Goal: Task Accomplishment & Management: Manage account settings

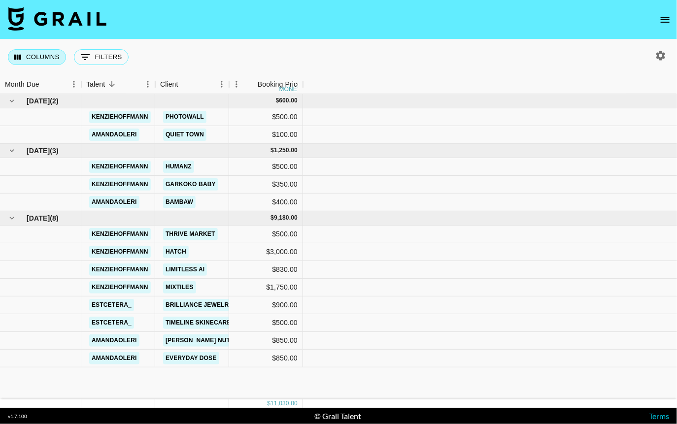
click at [31, 63] on button "Columns" at bounding box center [37, 57] width 58 height 16
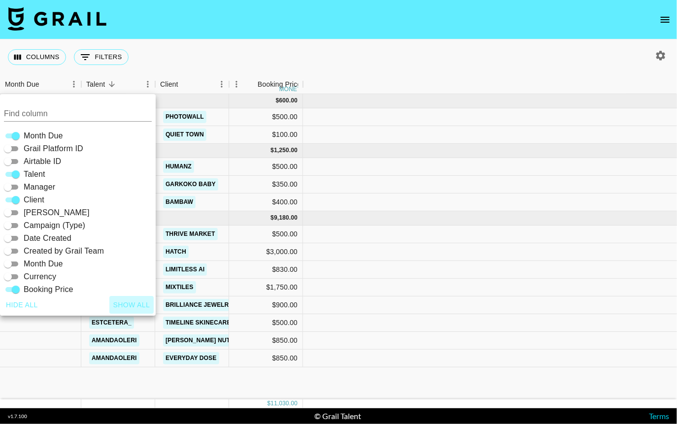
click at [129, 303] on button "Show all" at bounding box center [131, 305] width 45 height 18
checkbox input "true"
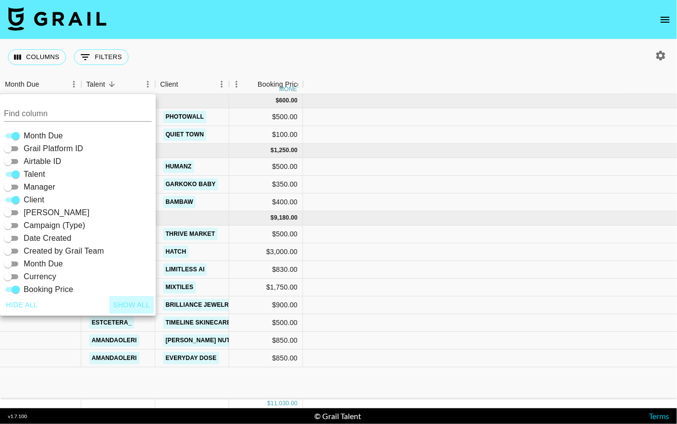
checkbox input "true"
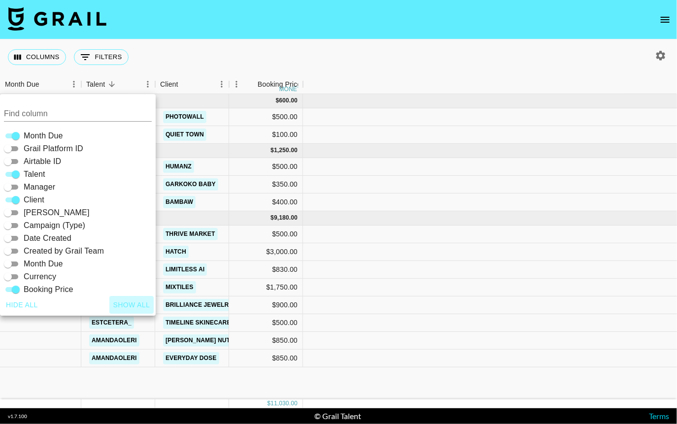
checkbox input "true"
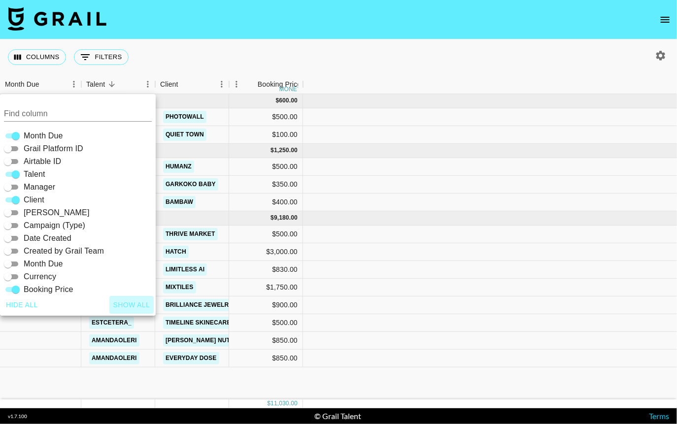
checkbox input "true"
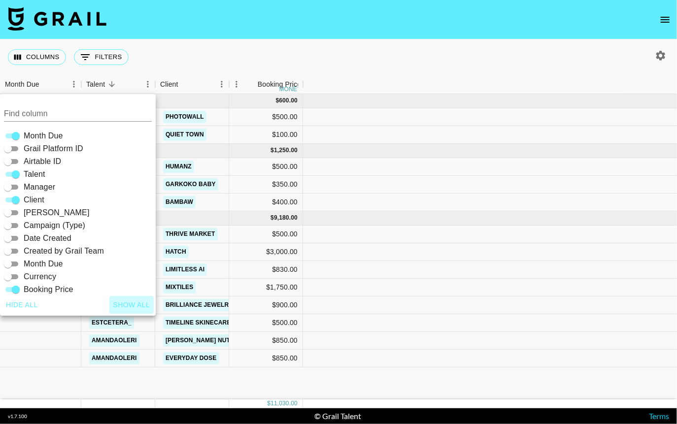
checkbox input "true"
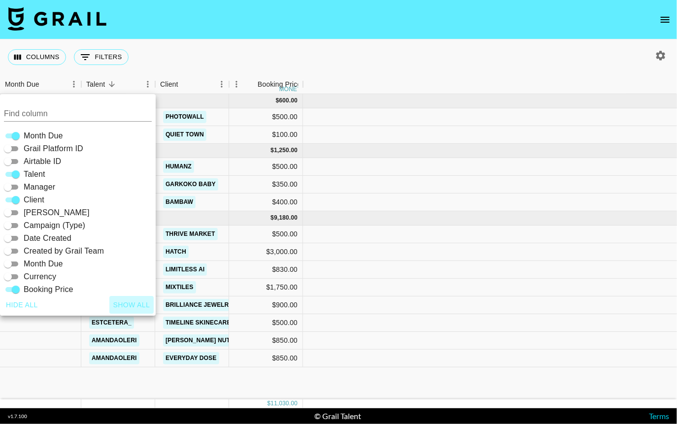
checkbox input "true"
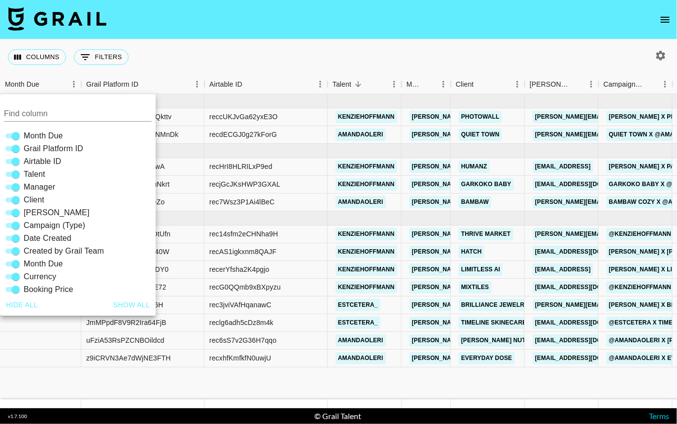
click at [225, 47] on div "Columns 0 Filters + Booking" at bounding box center [338, 56] width 677 height 35
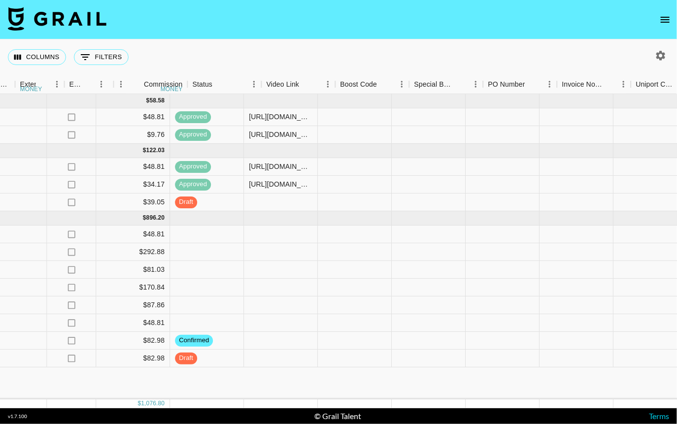
scroll to position [0, 1079]
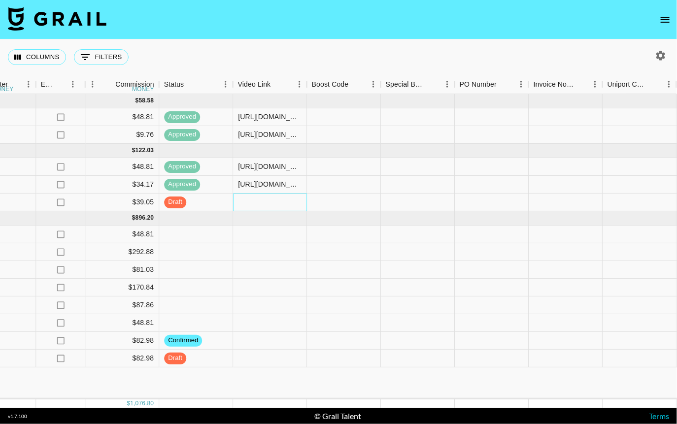
click at [269, 204] on div at bounding box center [270, 203] width 74 height 18
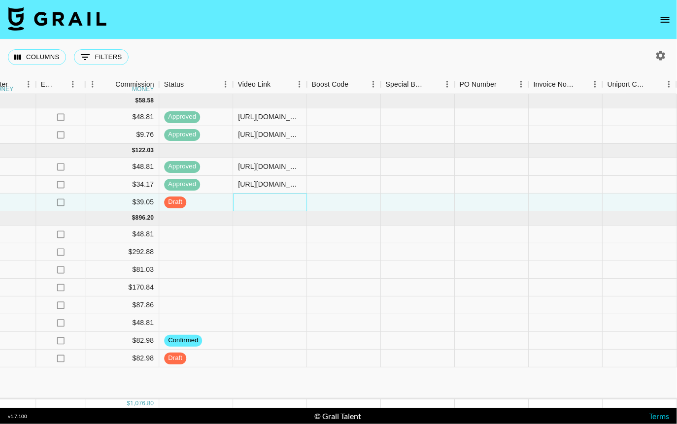
click at [269, 204] on div at bounding box center [270, 203] width 74 height 18
type input "[URL][DOMAIN_NAME]"
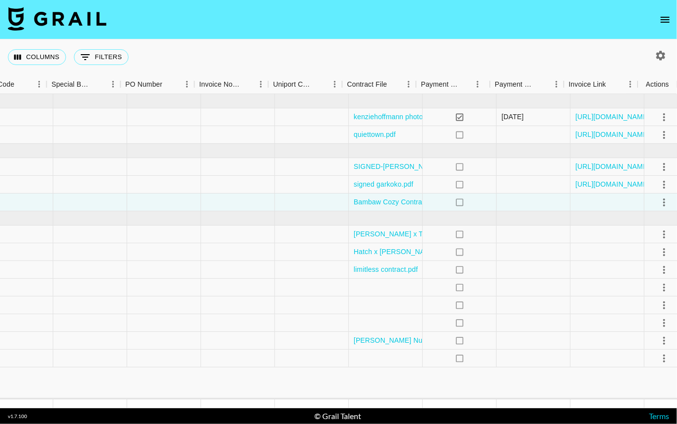
scroll to position [0, 1413]
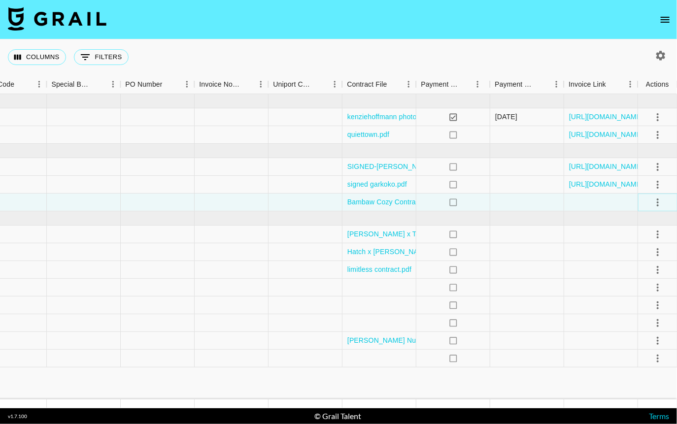
click at [654, 202] on icon "select merge strategy" at bounding box center [658, 202] width 12 height 12
click at [632, 295] on div "Approve" at bounding box center [635, 294] width 30 height 12
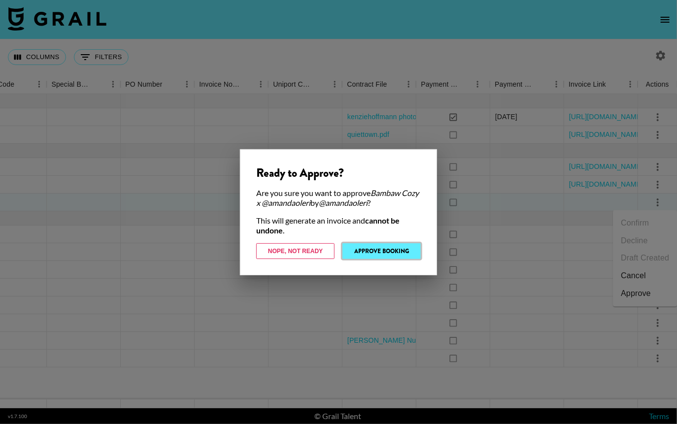
click at [377, 250] on button "Approve Booking" at bounding box center [381, 251] width 78 height 16
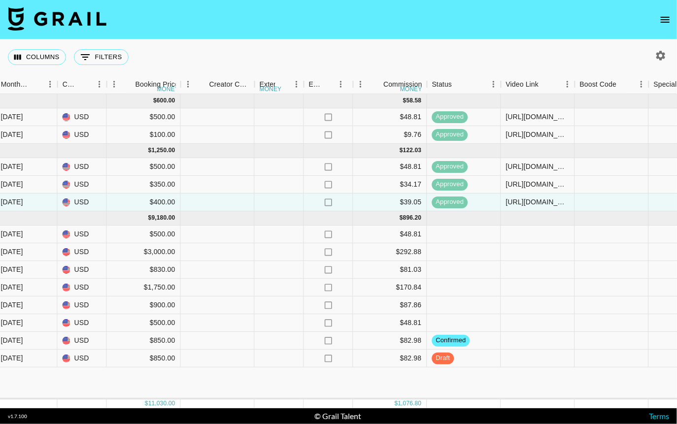
scroll to position [0, 814]
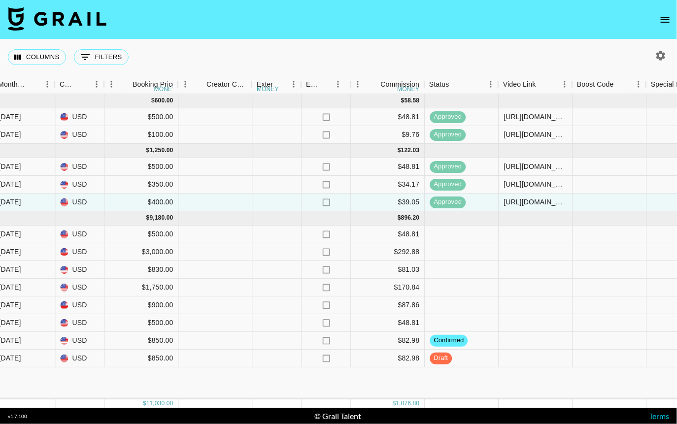
click at [663, 57] on icon "button" at bounding box center [660, 55] width 9 height 9
select select "[DATE]"
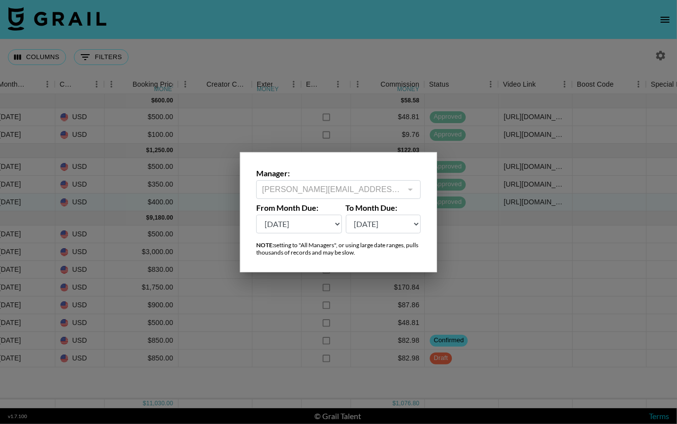
click at [412, 190] on div at bounding box center [409, 190] width 13 height 14
click at [413, 189] on div at bounding box center [409, 190] width 13 height 14
click at [384, 62] on div at bounding box center [338, 212] width 677 height 424
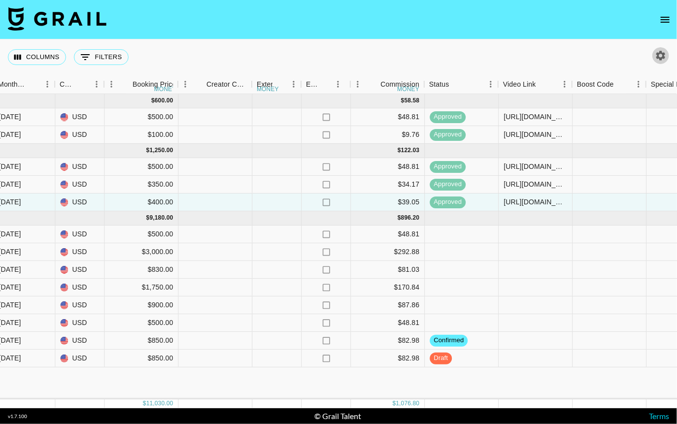
click at [661, 52] on icon "button" at bounding box center [660, 55] width 9 height 9
select select "[DATE]"
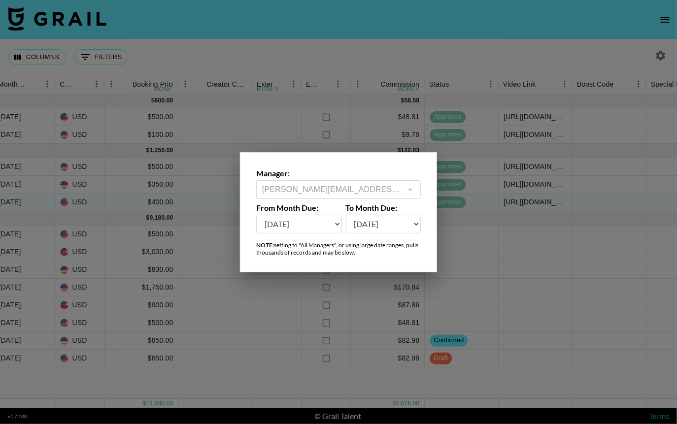
click at [320, 77] on div at bounding box center [338, 212] width 677 height 424
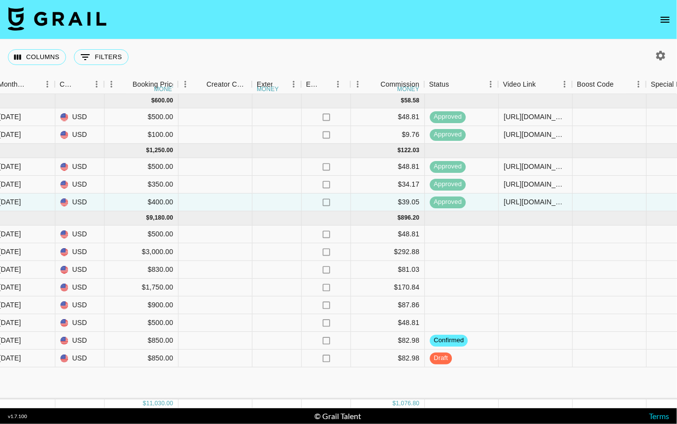
click at [68, 25] on img at bounding box center [57, 19] width 98 height 24
click at [658, 57] on icon "button" at bounding box center [660, 55] width 9 height 9
select select "[DATE]"
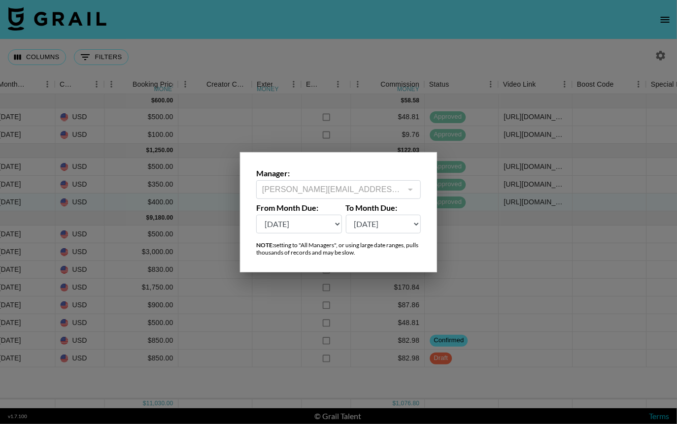
click at [403, 187] on div at bounding box center [409, 190] width 13 height 14
click at [376, 44] on div at bounding box center [338, 212] width 677 height 424
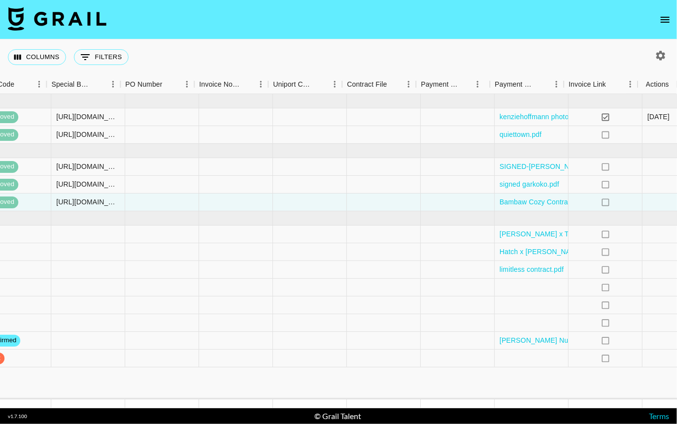
scroll to position [0, 1413]
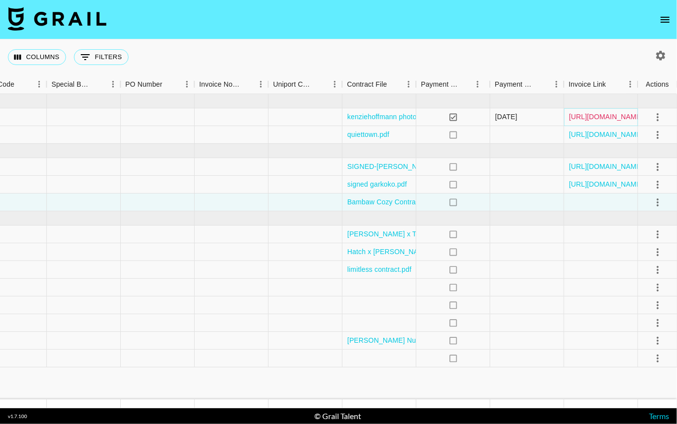
click at [591, 117] on link "[URL][DOMAIN_NAME]" at bounding box center [606, 117] width 74 height 10
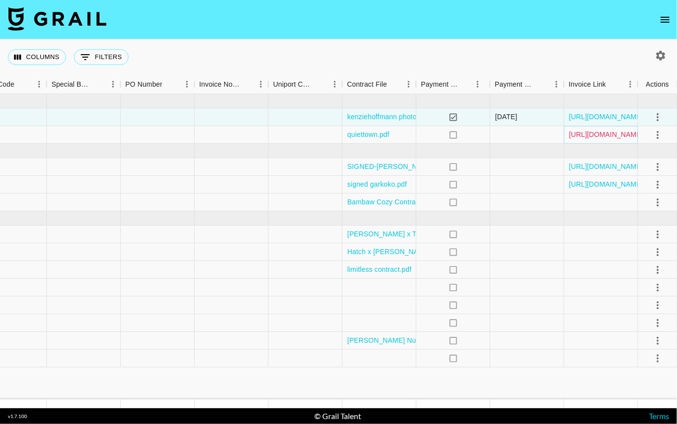
click at [590, 132] on link "[URL][DOMAIN_NAME]" at bounding box center [606, 135] width 74 height 10
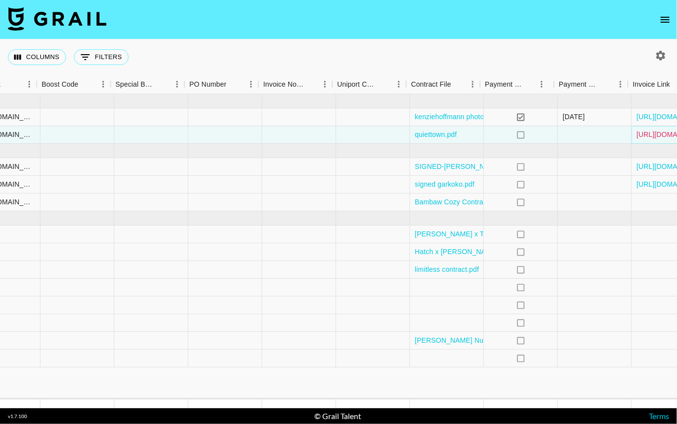
scroll to position [0, 1349]
click at [454, 187] on link "signed garkoko.pdf" at bounding box center [441, 184] width 60 height 10
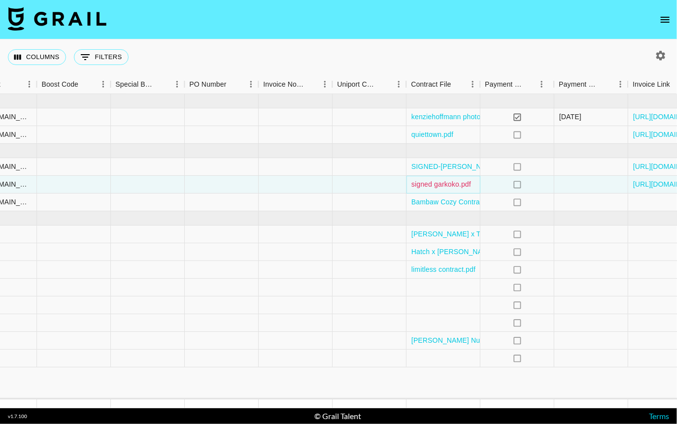
scroll to position [0, 1413]
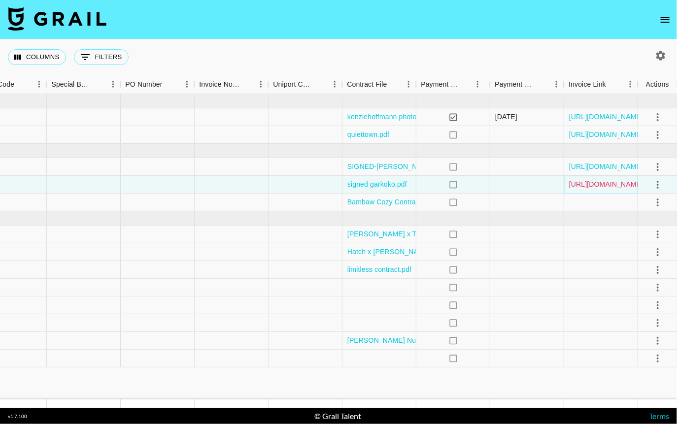
click at [592, 185] on link "[URL][DOMAIN_NAME]" at bounding box center [606, 184] width 74 height 10
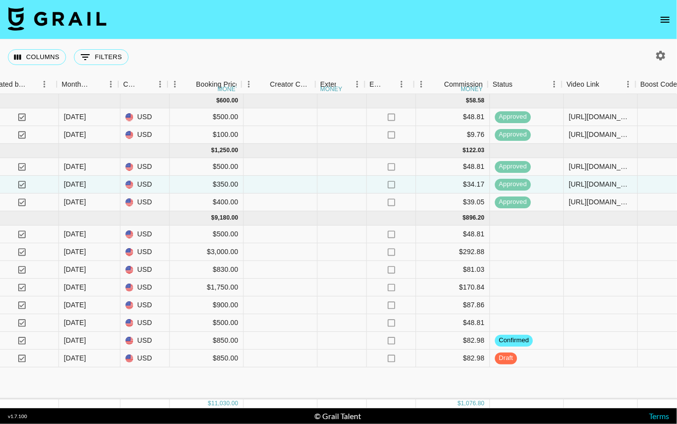
scroll to position [0, 765]
